Goal: Find specific page/section: Find specific page/section

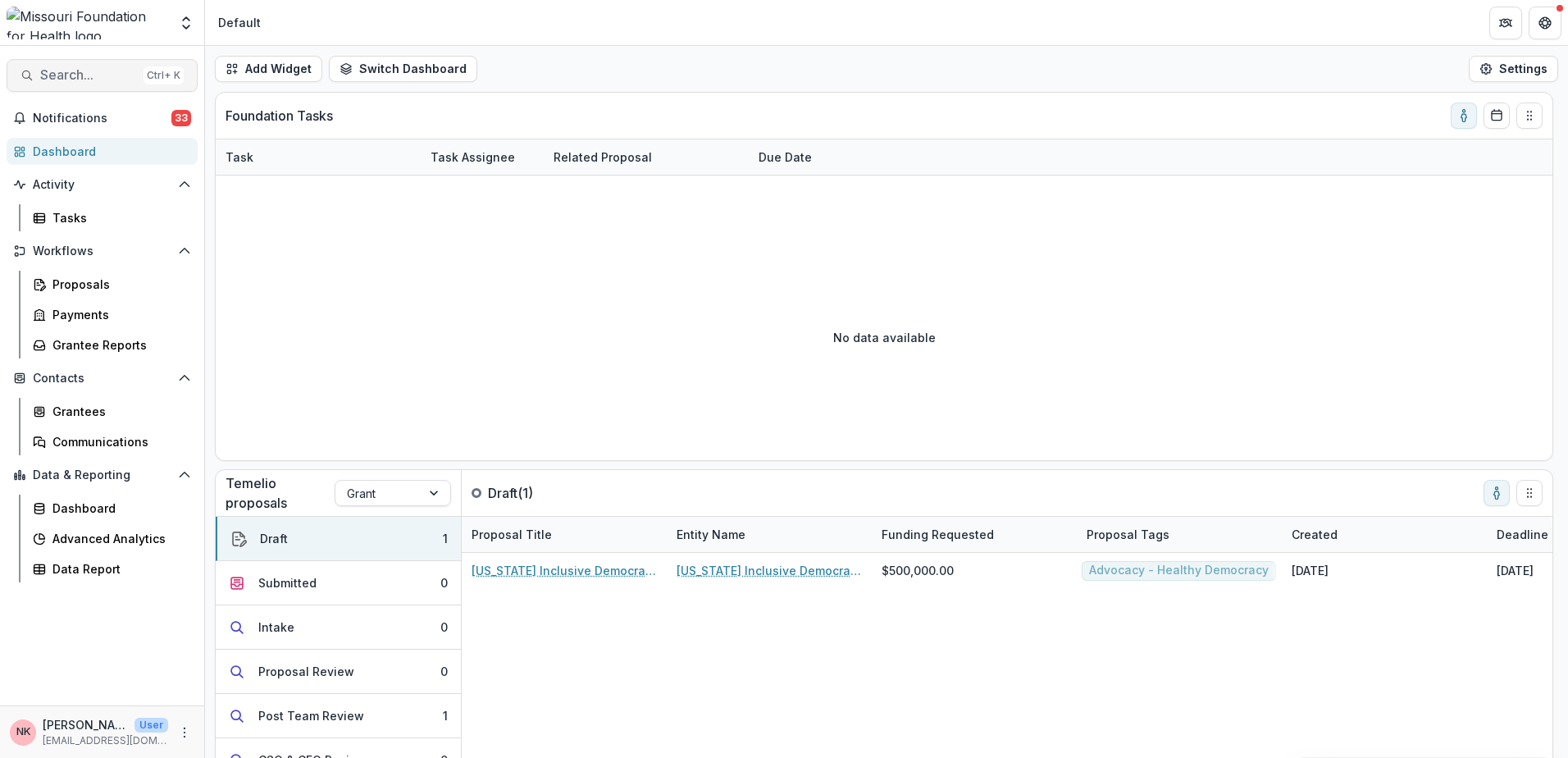
click at [86, 75] on span "Search..." at bounding box center [88, 75] width 97 height 15
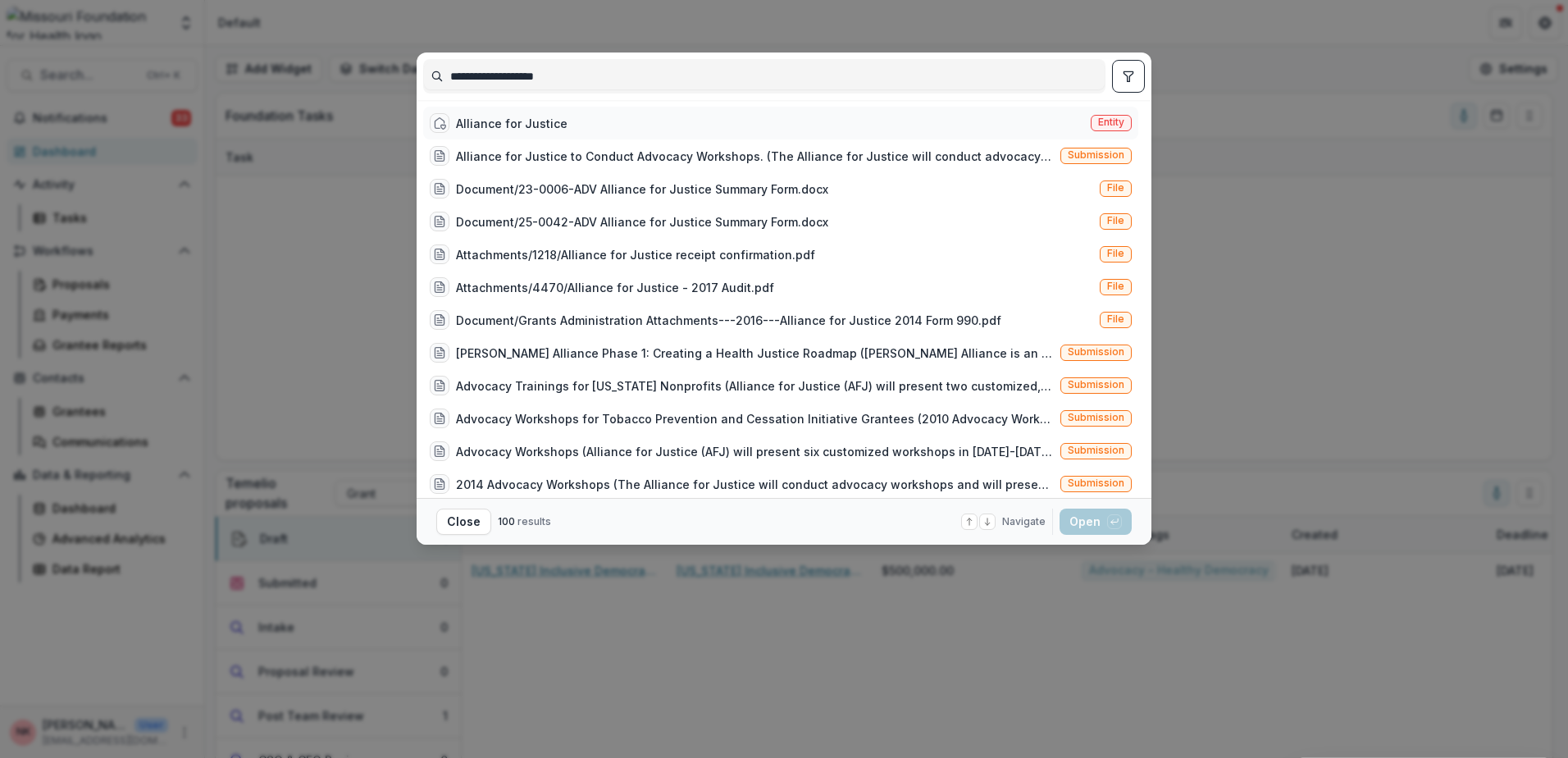
type input "**********"
click at [1110, 124] on span "Entity" at bounding box center [1111, 122] width 26 height 12
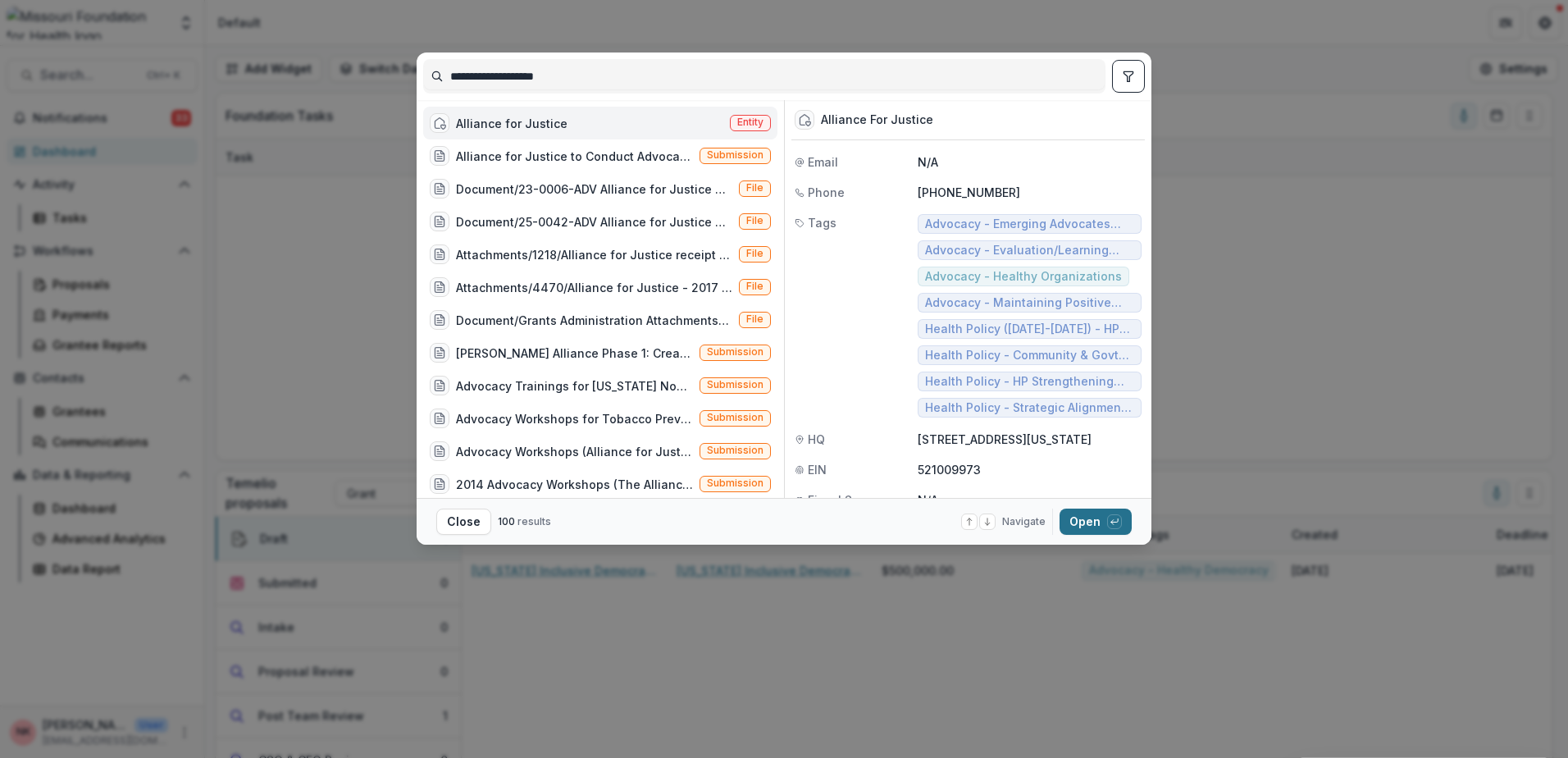
click at [1079, 519] on button "Open with enter key" at bounding box center [1096, 522] width 72 height 26
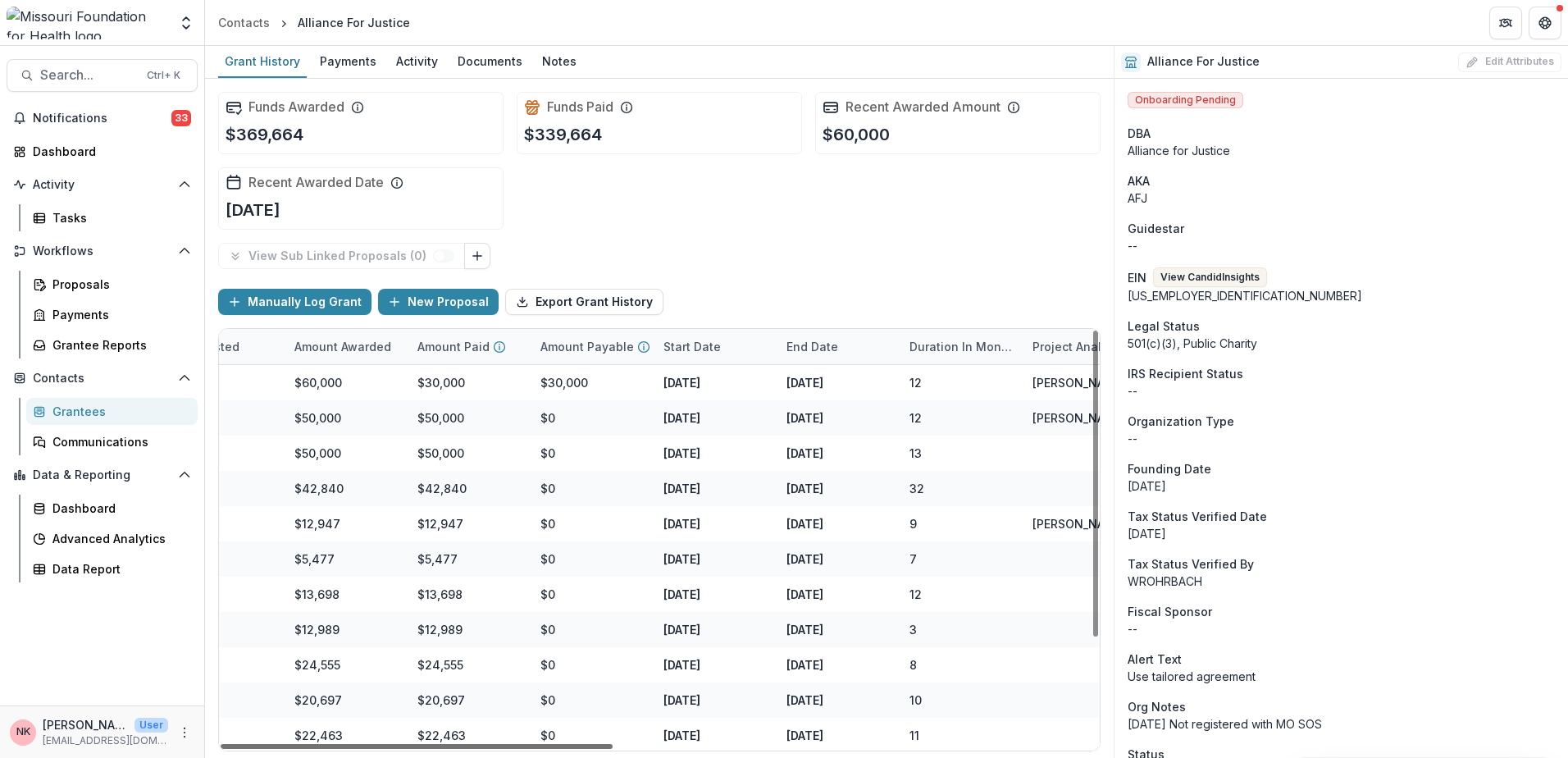
scroll to position [0, 908]
drag, startPoint x: 510, startPoint y: 744, endPoint x: 914, endPoint y: 747, distance: 404.0
click at [613, 747] on div at bounding box center [417, 746] width 392 height 5
